Goal: Task Accomplishment & Management: Complete application form

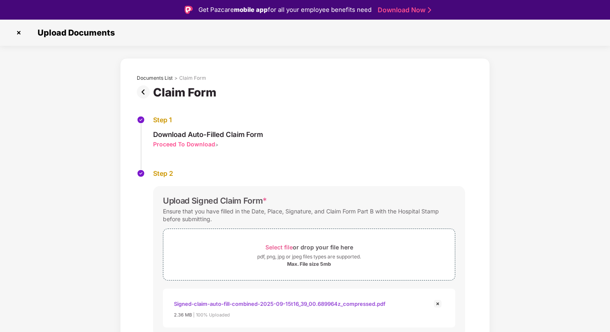
scroll to position [20, 0]
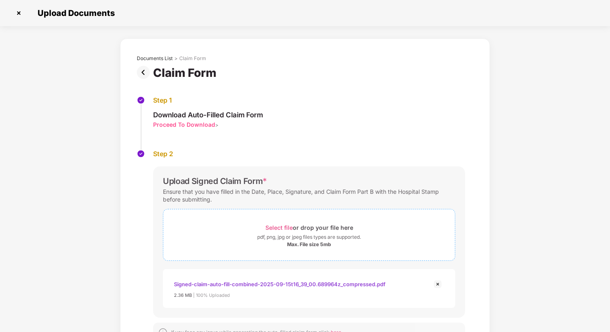
click at [282, 227] on span "Select file" at bounding box center [279, 227] width 27 height 7
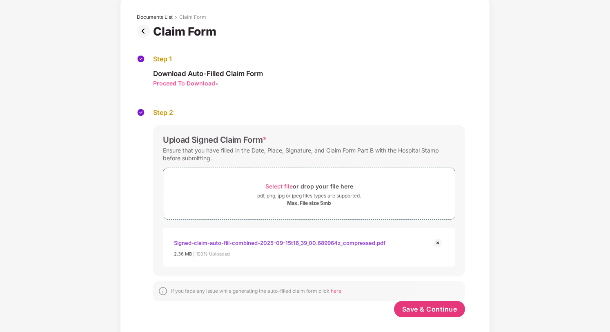
scroll to position [51, 0]
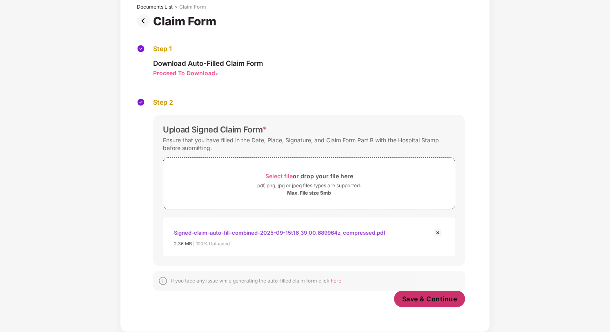
click at [433, 295] on span "Save & Continue" at bounding box center [429, 298] width 55 height 9
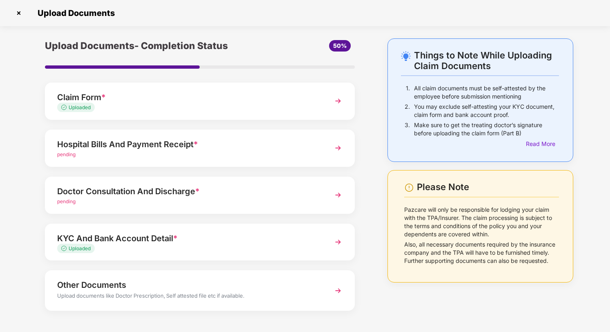
click at [341, 144] on img at bounding box center [338, 148] width 15 height 15
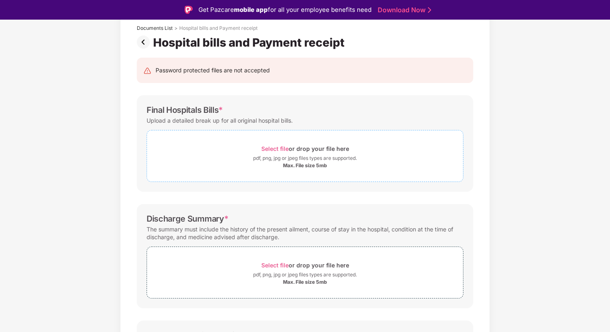
scroll to position [81, 0]
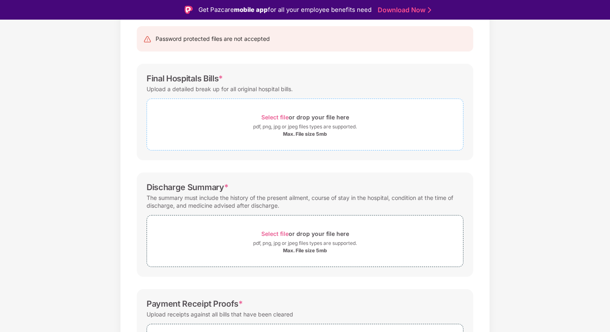
click at [267, 114] on span "Select file" at bounding box center [274, 117] width 27 height 7
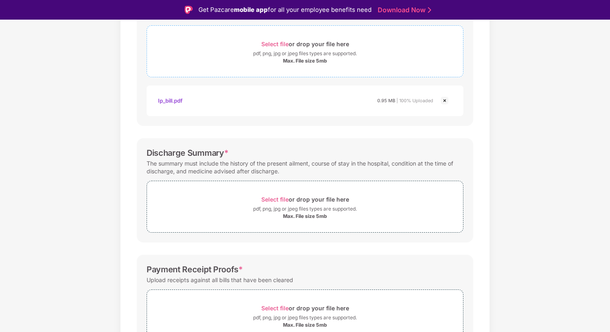
scroll to position [156, 0]
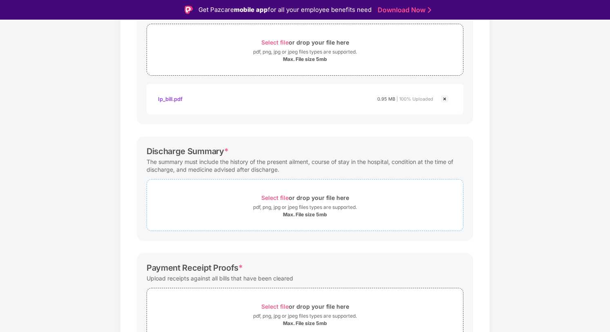
click at [279, 195] on span "Select file" at bounding box center [274, 197] width 27 height 7
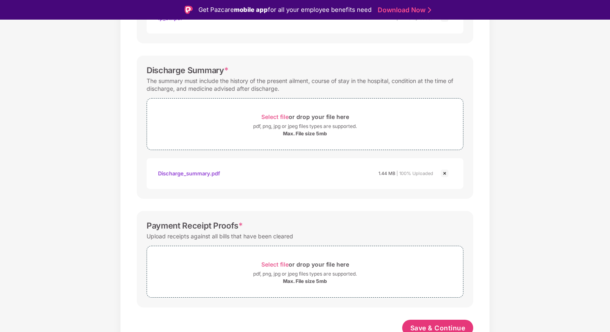
scroll to position [242, 0]
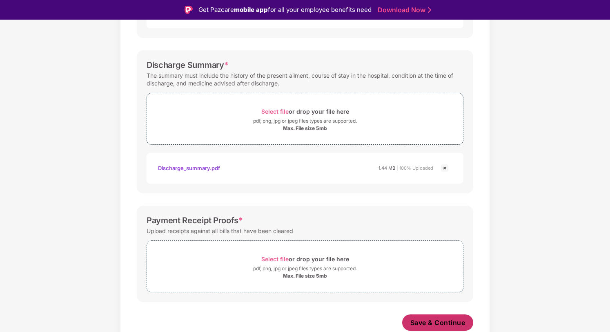
click at [451, 318] on span "Save & Continue" at bounding box center [438, 322] width 55 height 9
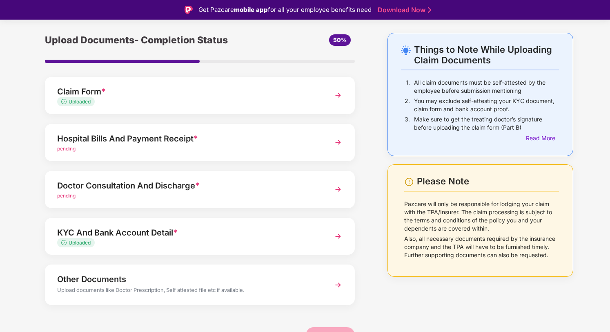
scroll to position [26, 0]
click at [339, 186] on img at bounding box center [338, 188] width 15 height 15
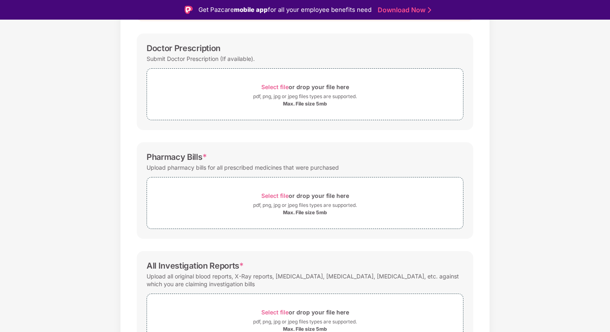
scroll to position [116, 0]
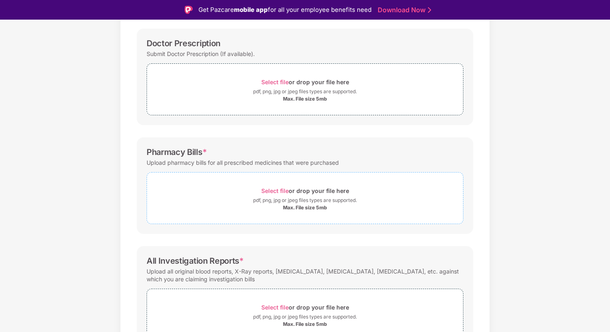
click at [277, 190] on span "Select file" at bounding box center [274, 190] width 27 height 7
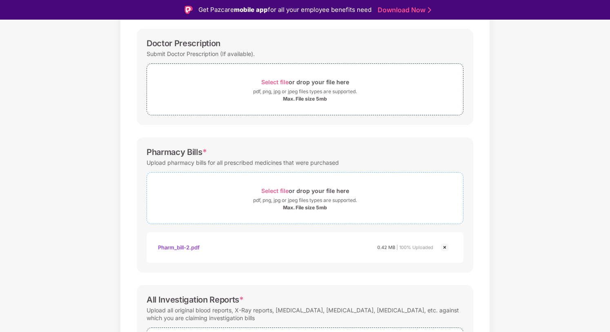
click at [277, 189] on span "Select file" at bounding box center [274, 190] width 27 height 7
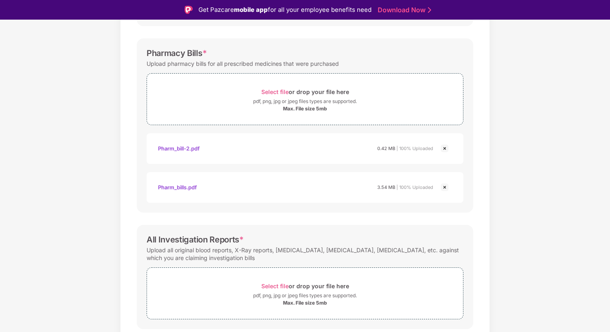
scroll to position [217, 0]
click at [444, 146] on img at bounding box center [445, 147] width 10 height 10
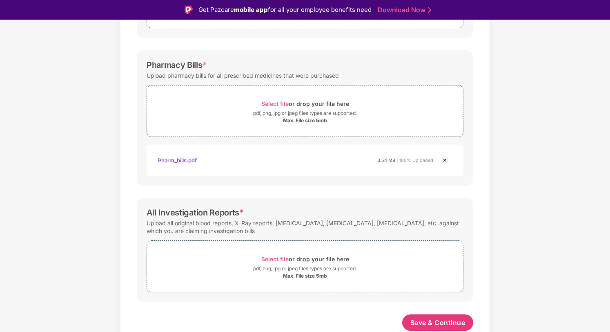
scroll to position [20, 0]
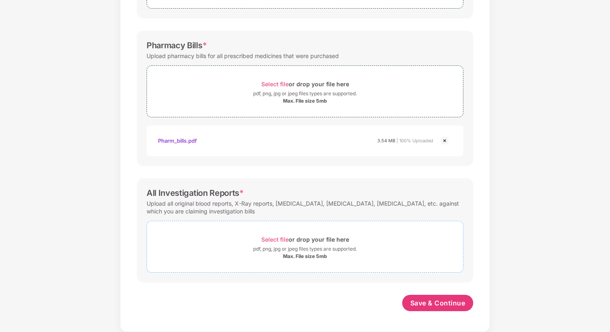
click at [285, 238] on span "Select file" at bounding box center [274, 239] width 27 height 7
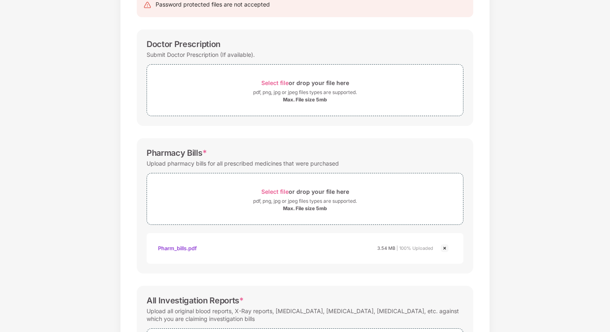
scroll to position [203, 0]
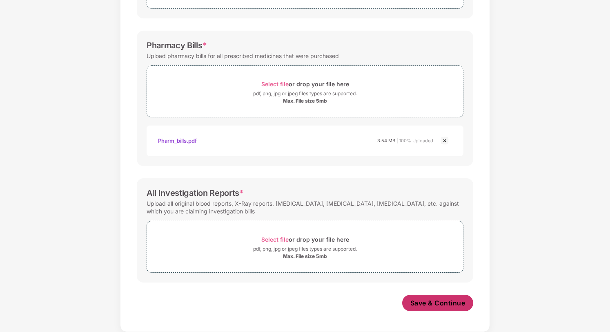
click at [432, 302] on span "Save & Continue" at bounding box center [438, 302] width 55 height 9
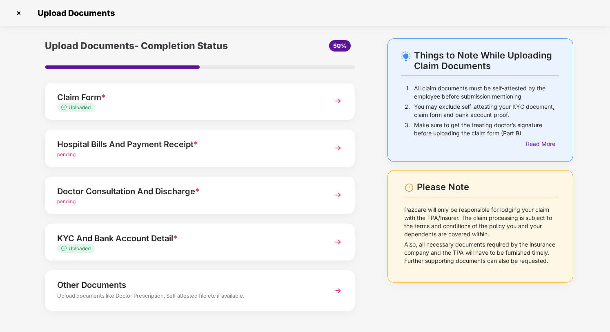
click at [200, 137] on div "Hospital Bills And Payment Receipt * pending" at bounding box center [200, 148] width 310 height 37
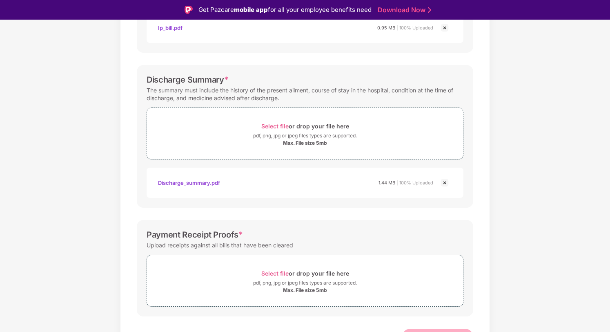
scroll to position [241, 0]
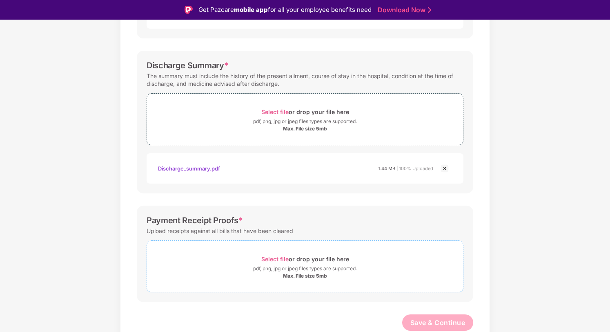
click at [273, 258] on span "Select file" at bounding box center [274, 258] width 27 height 7
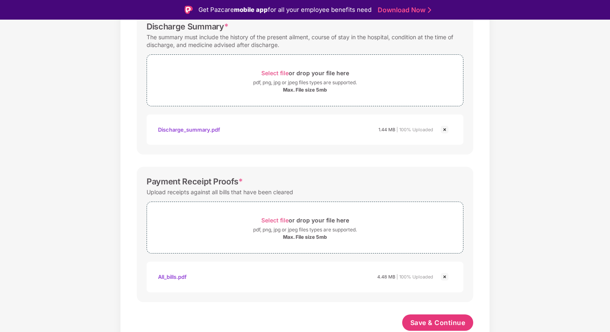
scroll to position [20, 0]
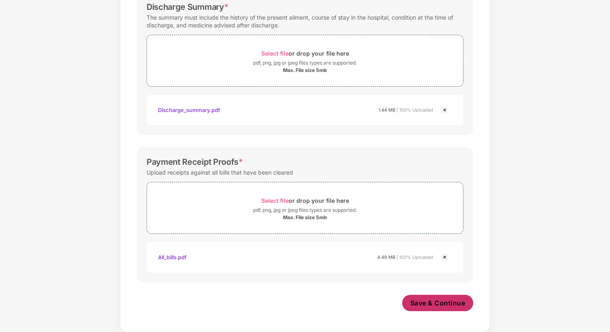
click at [433, 300] on span "Save & Continue" at bounding box center [438, 302] width 55 height 9
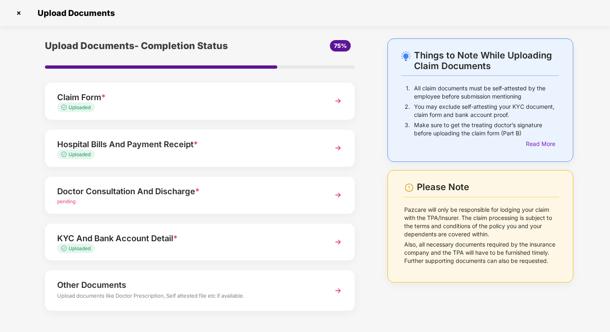
click at [341, 194] on img at bounding box center [338, 195] width 15 height 15
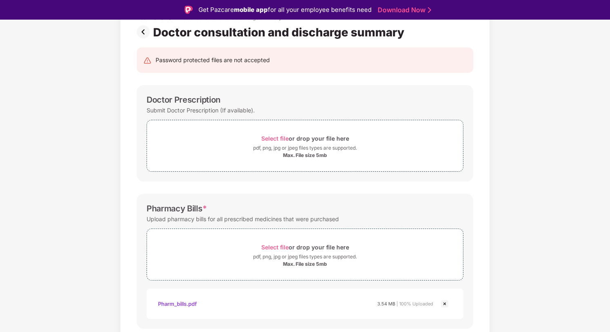
scroll to position [57, 0]
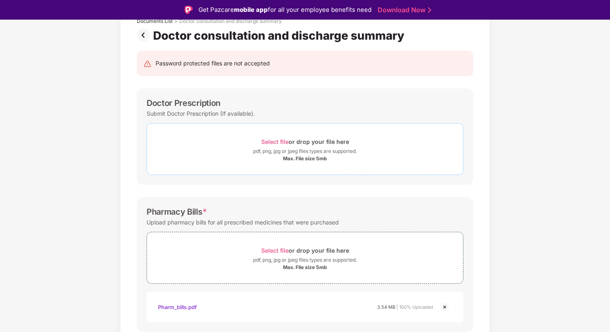
click at [276, 134] on span "Select file or drop your file here pdf, png, jpg or jpeg files types are suppor…" at bounding box center [305, 149] width 316 height 39
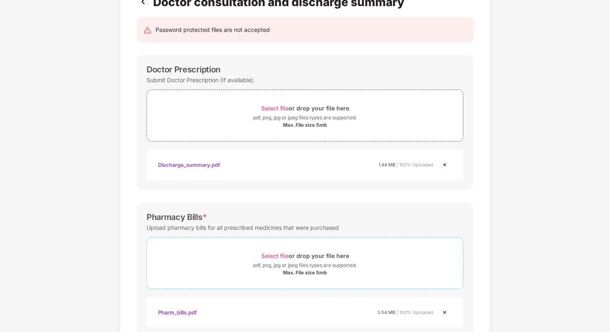
scroll to position [0, 0]
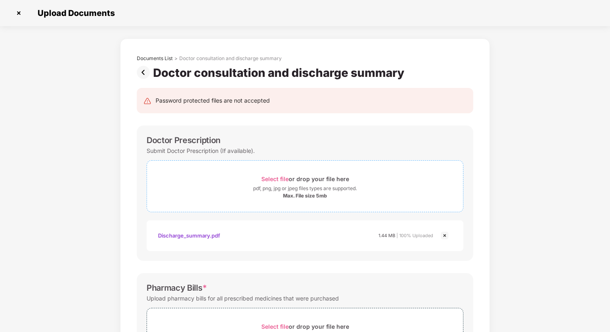
click at [275, 179] on span "Select file" at bounding box center [274, 178] width 27 height 7
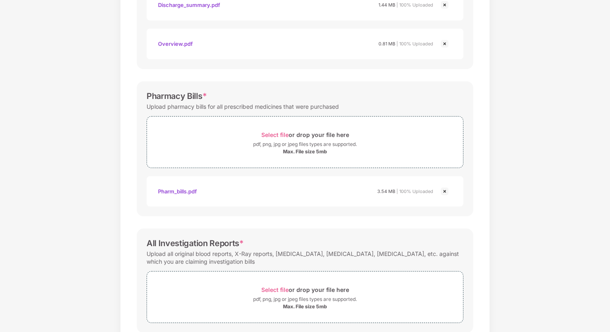
scroll to position [281, 0]
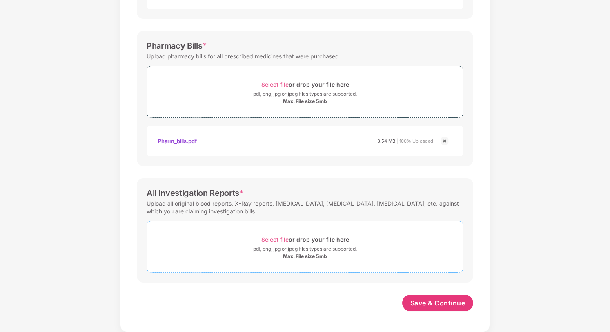
click at [274, 241] on span "Select file" at bounding box center [274, 239] width 27 height 7
click at [291, 245] on div "pdf, png, jpg or jpeg files types are supported." at bounding box center [305, 249] width 104 height 8
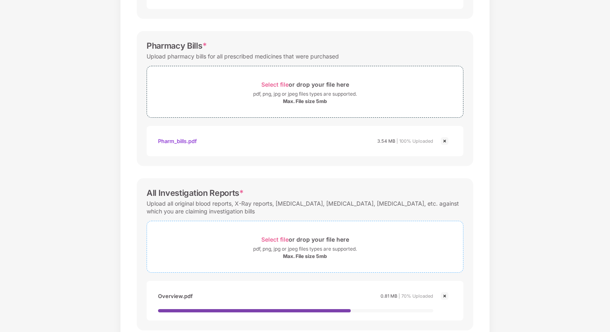
scroll to position [329, 0]
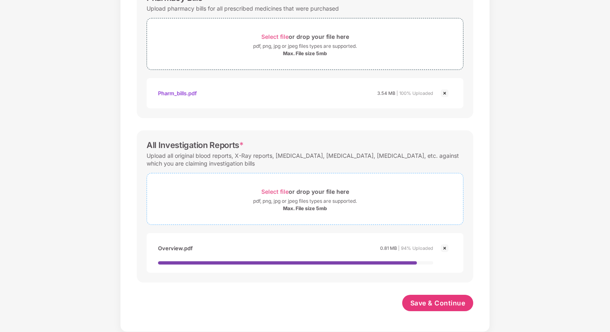
click at [322, 196] on div "Select file or drop your file here" at bounding box center [305, 191] width 88 height 11
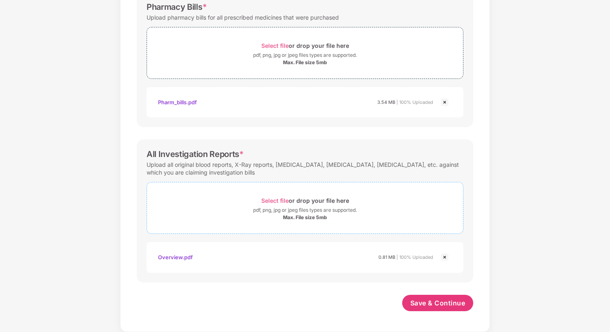
scroll to position [320, 0]
click at [548, 113] on div "Documents List > Doctor consultation and discharge summary Doctor consultation …" at bounding box center [305, 25] width 610 height 613
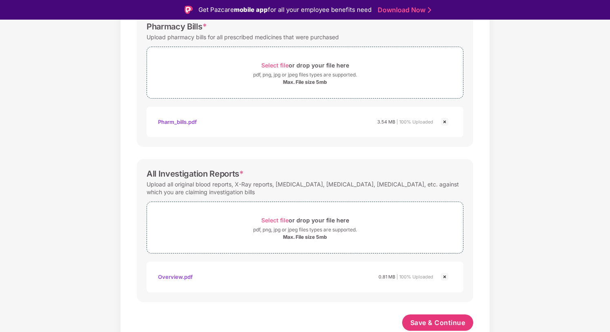
scroll to position [20, 0]
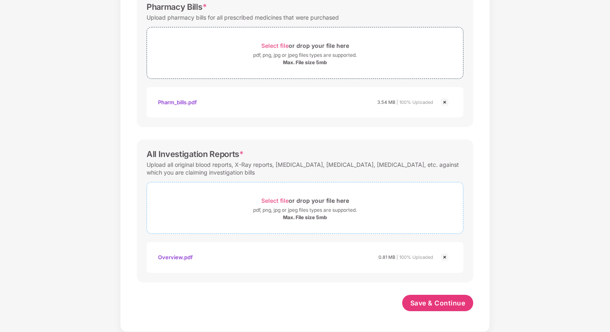
click at [282, 200] on span "Select file" at bounding box center [274, 200] width 27 height 7
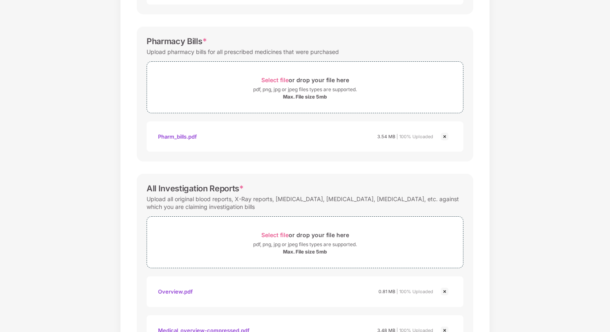
scroll to position [358, 0]
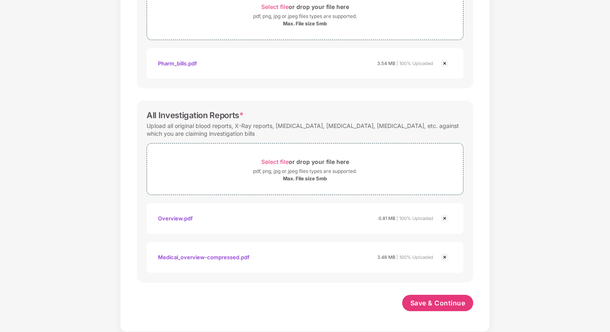
click at [447, 220] on img at bounding box center [445, 218] width 10 height 10
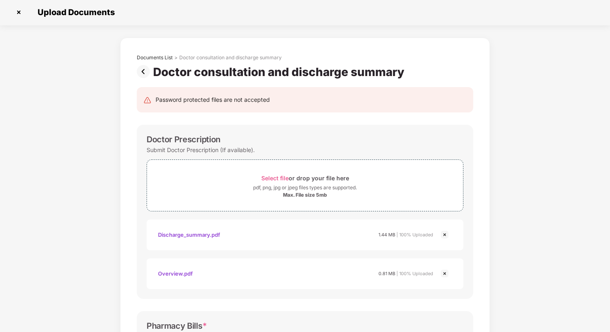
scroll to position [0, 0]
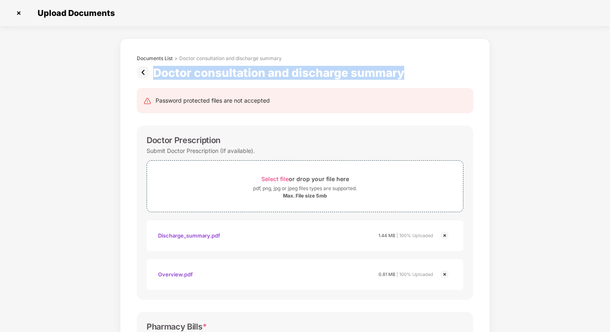
drag, startPoint x: 155, startPoint y: 70, endPoint x: 409, endPoint y: 72, distance: 253.3
click at [409, 72] on div "Doctor consultation and discharge summary" at bounding box center [305, 73] width 337 height 14
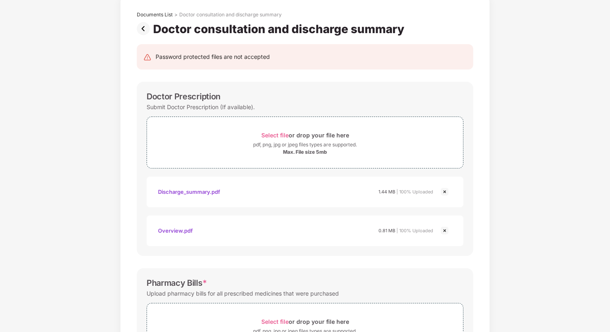
scroll to position [45, 0]
click at [399, 75] on div "Password protected files are not accepted Doctor Prescription Submit Doctor Pre…" at bounding box center [305, 318] width 361 height 567
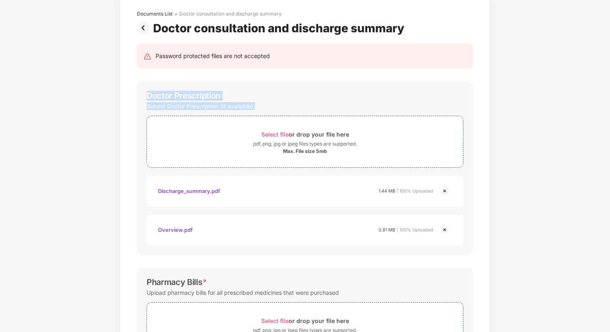
drag, startPoint x: 143, startPoint y: 96, endPoint x: 261, endPoint y: 106, distance: 118.9
click at [262, 107] on div "Doctor Prescription Submit Doctor Prescription (If available). Select file or d…" at bounding box center [305, 168] width 337 height 174
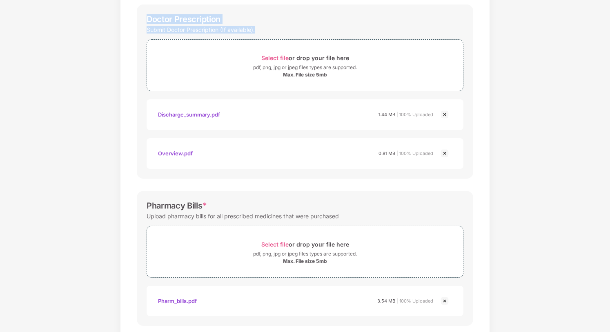
scroll to position [127, 0]
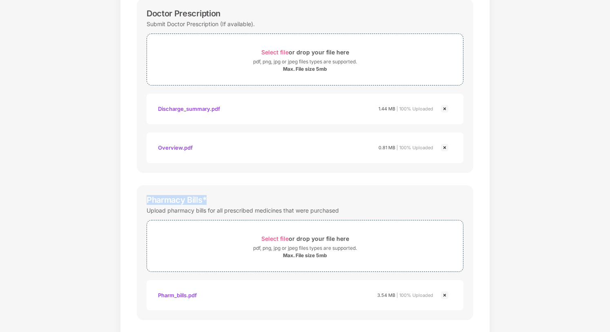
drag, startPoint x: 147, startPoint y: 200, endPoint x: 270, endPoint y: 200, distance: 123.0
click at [270, 200] on div "Pharmacy Bills * Upload pharmacy bills for all prescribed medicines that were p…" at bounding box center [305, 252] width 337 height 135
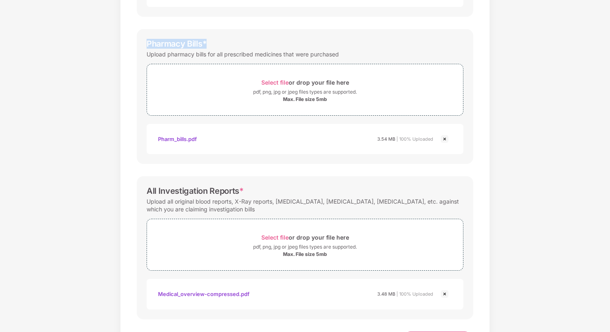
scroll to position [320, 0]
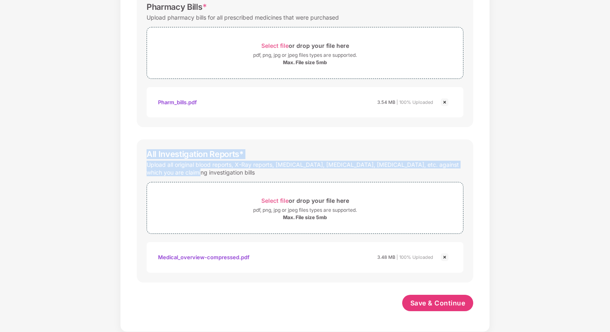
drag, startPoint x: 146, startPoint y: 152, endPoint x: 214, endPoint y: 173, distance: 71.1
click at [214, 173] on div "All Investigation Reports * Upload all original blood reports, X-Ray reports, s…" at bounding box center [305, 210] width 337 height 143
click at [317, 133] on div "Password protected files are not accepted Doctor Prescription Submit Doctor Pre…" at bounding box center [305, 43] width 361 height 567
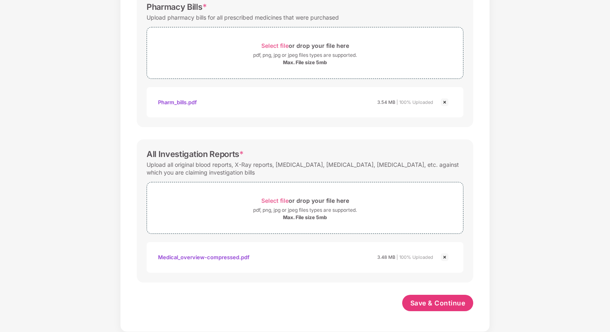
click at [317, 133] on div "Password protected files are not accepted Doctor Prescription Submit Doctor Pre…" at bounding box center [305, 43] width 361 height 567
click at [439, 137] on div "Password protected files are not accepted Doctor Prescription Submit Doctor Pre…" at bounding box center [305, 43] width 361 height 567
click at [216, 118] on div "Pharmacy Bills * Upload pharmacy bills for all prescribed medicines that were p…" at bounding box center [305, 59] width 337 height 135
click at [196, 132] on div "Password protected files are not accepted Doctor Prescription Submit Doctor Pre…" at bounding box center [305, 43] width 361 height 567
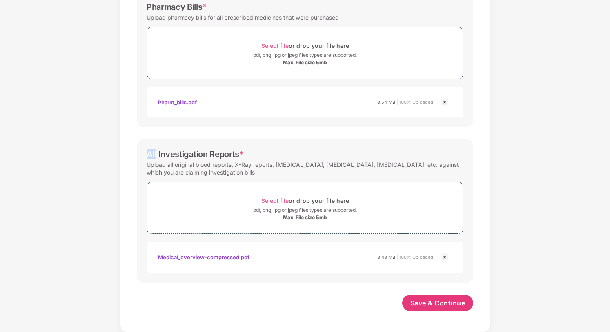
click at [196, 132] on div "Password protected files are not accepted Doctor Prescription Submit Doctor Pre…" at bounding box center [305, 43] width 361 height 567
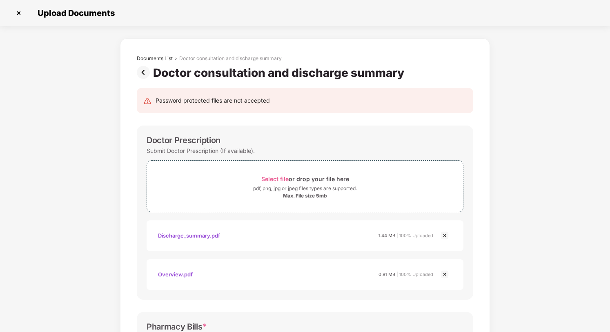
scroll to position [0, 0]
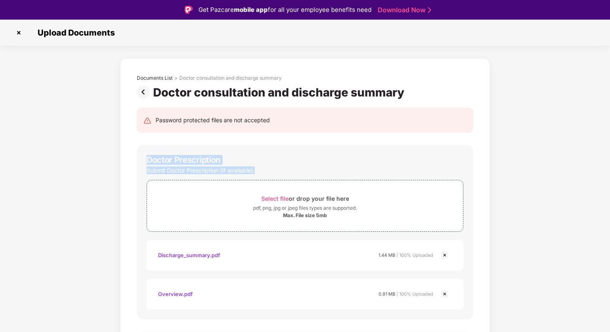
drag, startPoint x: 141, startPoint y: 157, endPoint x: 263, endPoint y: 171, distance: 122.9
click at [263, 171] on div "Doctor Prescription Submit Doctor Prescription (If available). Select file or d…" at bounding box center [305, 232] width 337 height 174
click at [244, 150] on div "Doctor Prescription Submit Doctor Prescription (If available). Select file or d…" at bounding box center [305, 232] width 337 height 174
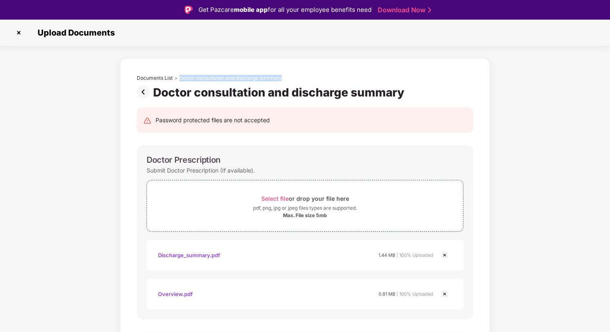
drag, startPoint x: 179, startPoint y: 77, endPoint x: 284, endPoint y: 77, distance: 104.6
click at [284, 77] on div "Documents List > Doctor consultation and discharge summary" at bounding box center [305, 78] width 337 height 7
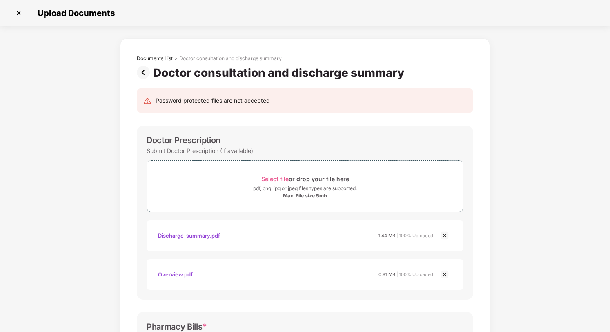
drag, startPoint x: 157, startPoint y: 73, endPoint x: 307, endPoint y: 71, distance: 150.4
click at [307, 71] on div "Doctor consultation and discharge summary" at bounding box center [280, 73] width 255 height 14
drag, startPoint x: 180, startPoint y: 57, endPoint x: 281, endPoint y: 57, distance: 101.3
click at [281, 57] on div "Documents List > Doctor consultation and discharge summary" at bounding box center [305, 58] width 337 height 7
click at [288, 57] on div "Documents List > Doctor consultation and discharge summary" at bounding box center [305, 58] width 337 height 7
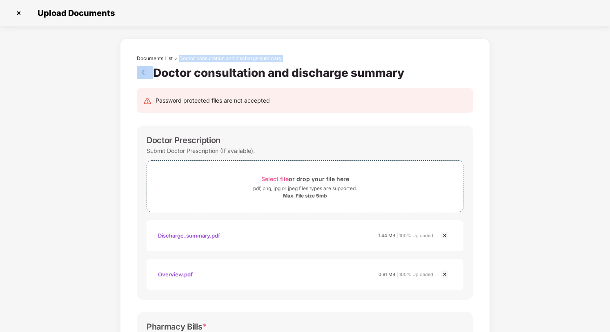
drag, startPoint x: 288, startPoint y: 57, endPoint x: 178, endPoint y: 58, distance: 109.9
click at [178, 58] on div "Documents List > Doctor consultation and discharge summary" at bounding box center [305, 58] width 337 height 7
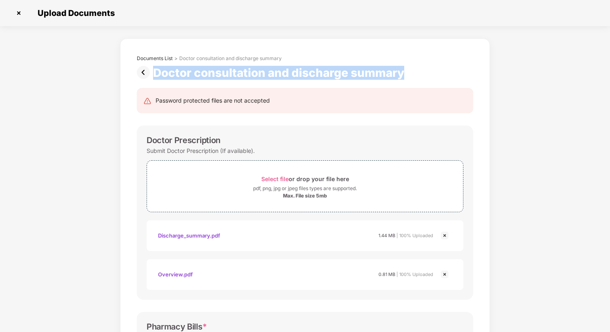
drag, startPoint x: 156, startPoint y: 69, endPoint x: 413, endPoint y: 69, distance: 257.0
click at [413, 69] on div "Doctor consultation and discharge summary" at bounding box center [305, 73] width 337 height 14
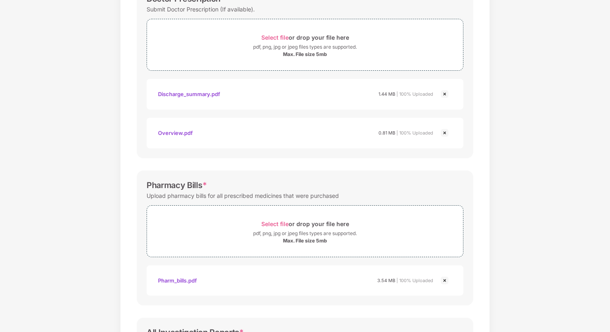
scroll to position [320, 0]
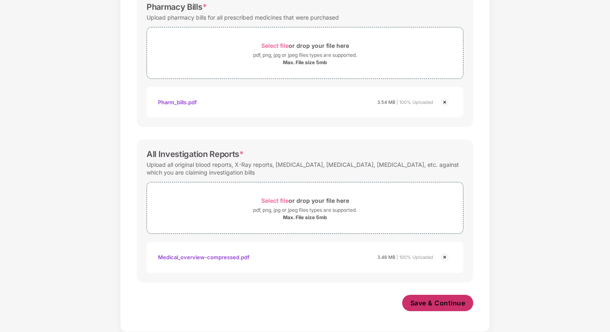
click at [453, 305] on span "Save & Continue" at bounding box center [438, 302] width 55 height 9
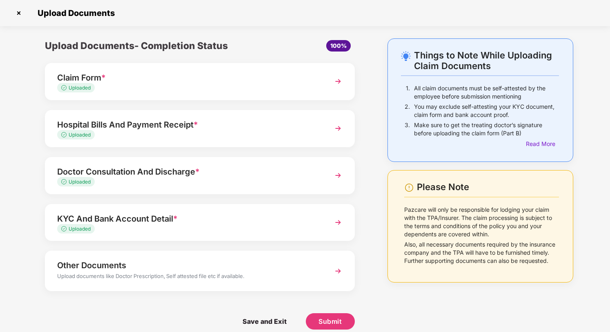
click at [337, 222] on img at bounding box center [338, 222] width 15 height 15
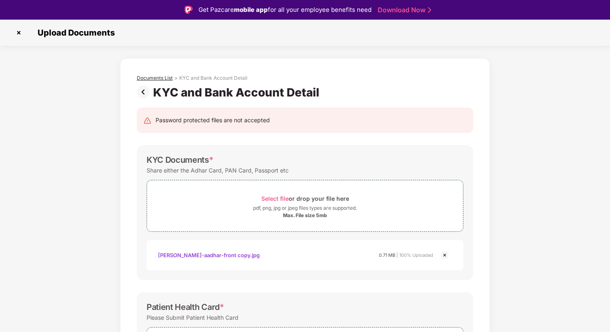
click at [148, 78] on div "Documents List" at bounding box center [155, 78] width 36 height 7
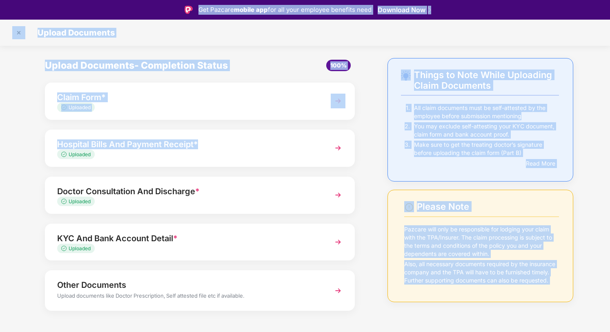
drag, startPoint x: 291, startPoint y: 146, endPoint x: 322, endPoint y: -63, distance: 211.8
click at [322, 0] on html "Get Pazcare mobile app for all your employee benefits need Download Now Upload …" at bounding box center [305, 166] width 610 height 332
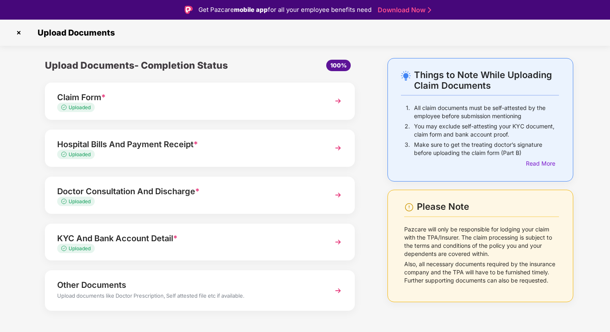
click at [373, 165] on div "Upload Documents- Completion Status 100% Claim Form * Uploaded Hospital Bills A…" at bounding box center [200, 209] width 351 height 303
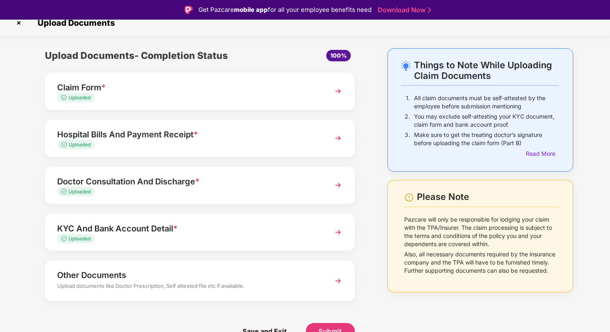
click at [342, 280] on img at bounding box center [338, 280] width 15 height 15
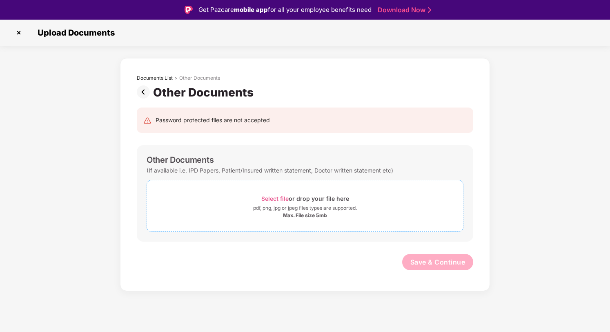
click at [270, 195] on span "Select file" at bounding box center [274, 198] width 27 height 7
click at [142, 96] on img at bounding box center [145, 91] width 16 height 13
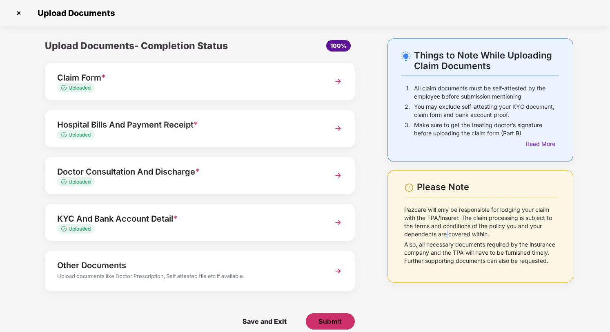
click at [319, 319] on span "Submit" at bounding box center [330, 321] width 23 height 9
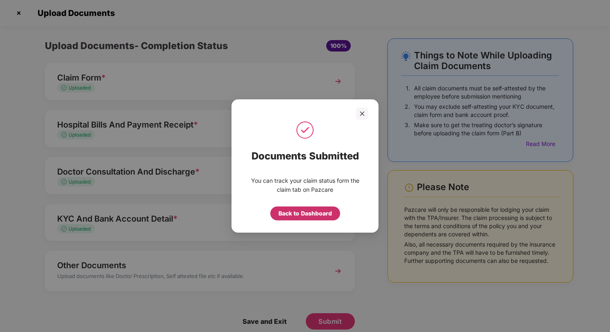
click at [328, 213] on div "Back to Dashboard" at bounding box center [306, 213] width 54 height 9
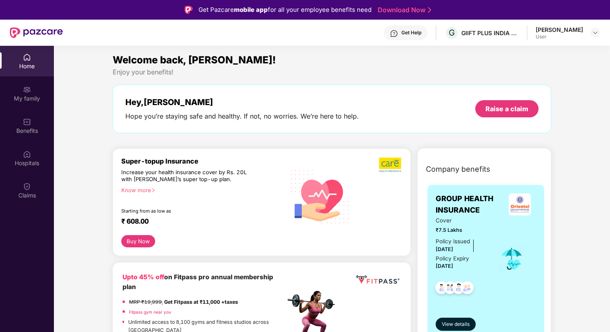
click at [31, 195] on div "Claims" at bounding box center [27, 195] width 54 height 8
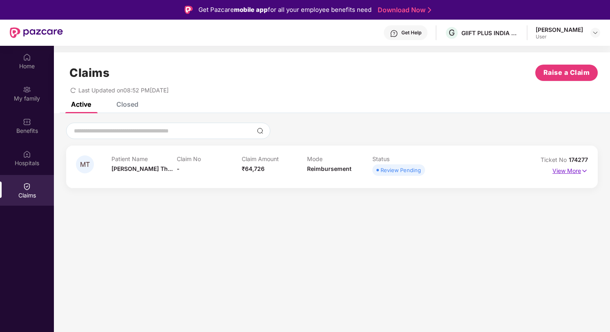
click at [579, 170] on p "View More" at bounding box center [571, 169] width 36 height 11
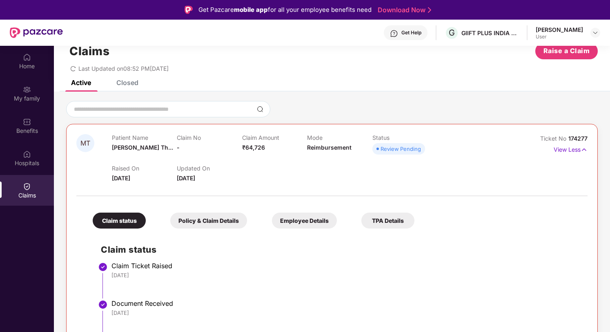
scroll to position [46, 0]
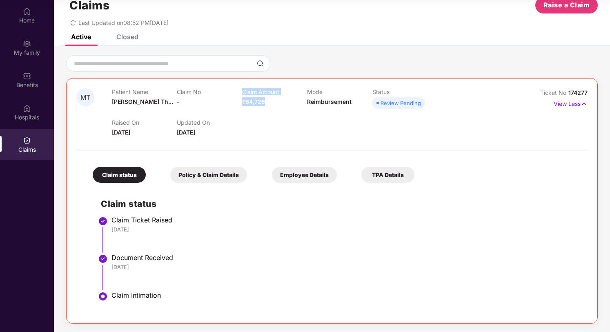
drag, startPoint x: 239, startPoint y: 103, endPoint x: 278, endPoint y: 103, distance: 38.8
click at [278, 103] on div "Patient Name [PERSON_NAME] Th... Claim No - Claim Amount ₹64,726 Mode Reimburse…" at bounding box center [307, 99] width 391 height 22
click at [278, 103] on div "Claim Amount ₹64,726" at bounding box center [274, 99] width 65 height 22
click at [270, 27] on div "Claims Raise a Claim Last Updated on 08:52 PM[DATE]" at bounding box center [332, 9] width 556 height 49
click at [134, 40] on div "Closed" at bounding box center [127, 37] width 22 height 8
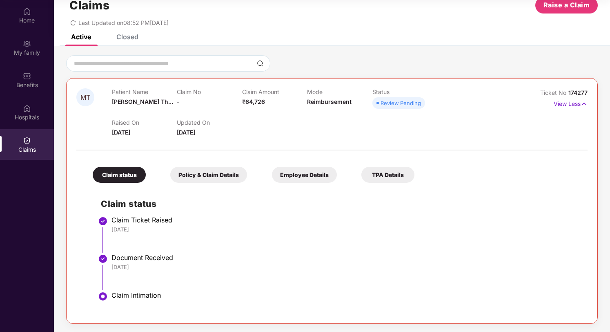
scroll to position [0, 0]
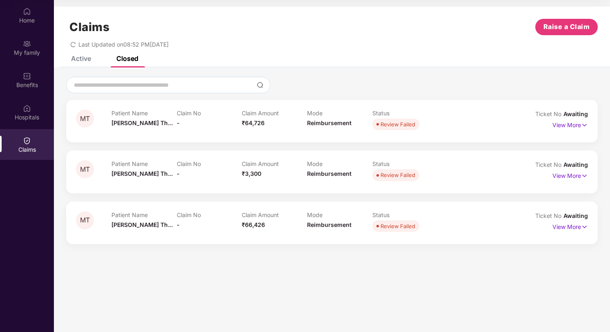
click at [76, 59] on div "Active" at bounding box center [81, 58] width 20 height 8
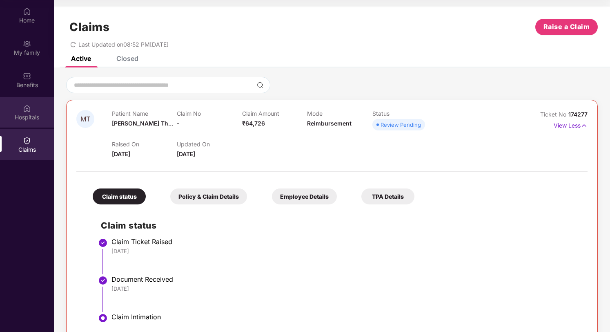
click at [33, 120] on div "Hospitals" at bounding box center [27, 117] width 54 height 8
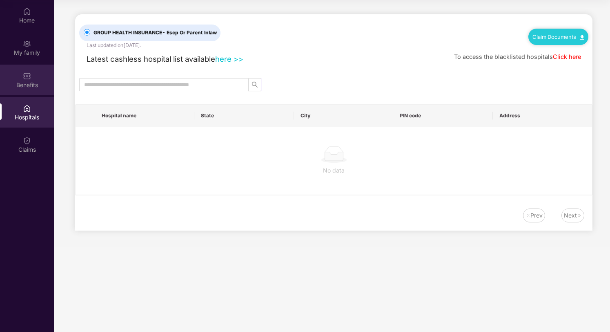
click at [30, 79] on img at bounding box center [27, 76] width 8 height 8
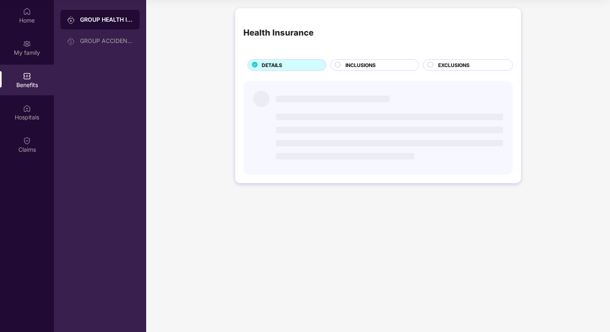
click at [30, 96] on div "Home My family Benefits Hospitals Claims" at bounding box center [27, 80] width 54 height 161
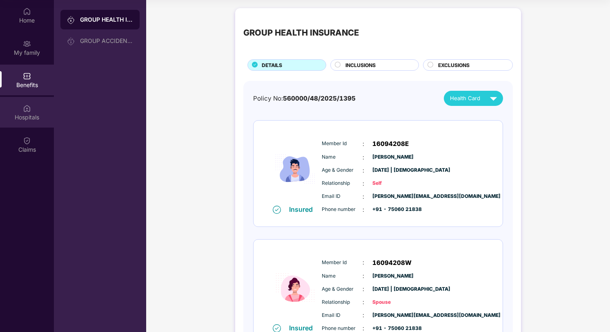
click at [30, 115] on div "Hospitals" at bounding box center [27, 117] width 54 height 8
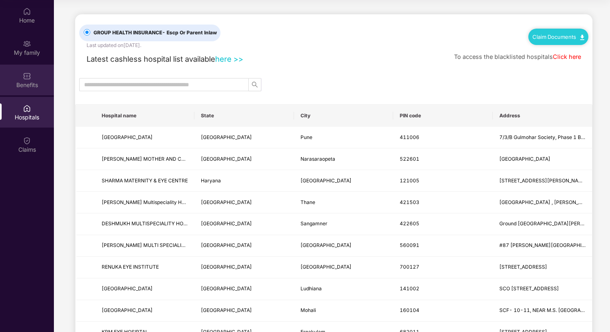
click at [35, 85] on div "Benefits" at bounding box center [27, 85] width 54 height 8
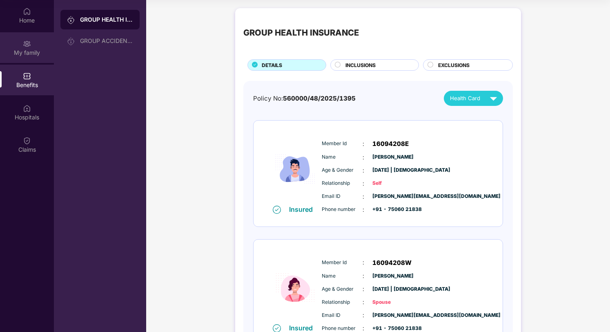
click at [29, 51] on div "My family" at bounding box center [27, 53] width 54 height 8
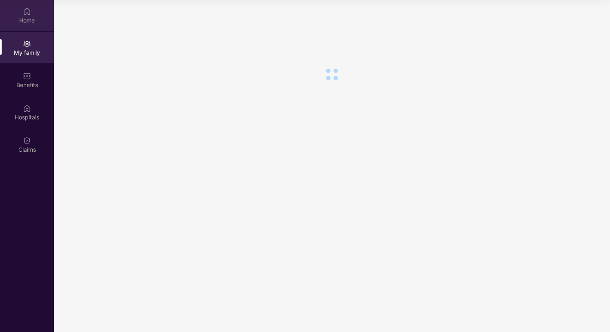
click at [30, 16] on div "Home" at bounding box center [27, 15] width 54 height 31
